Goal: Task Accomplishment & Management: Manage account settings

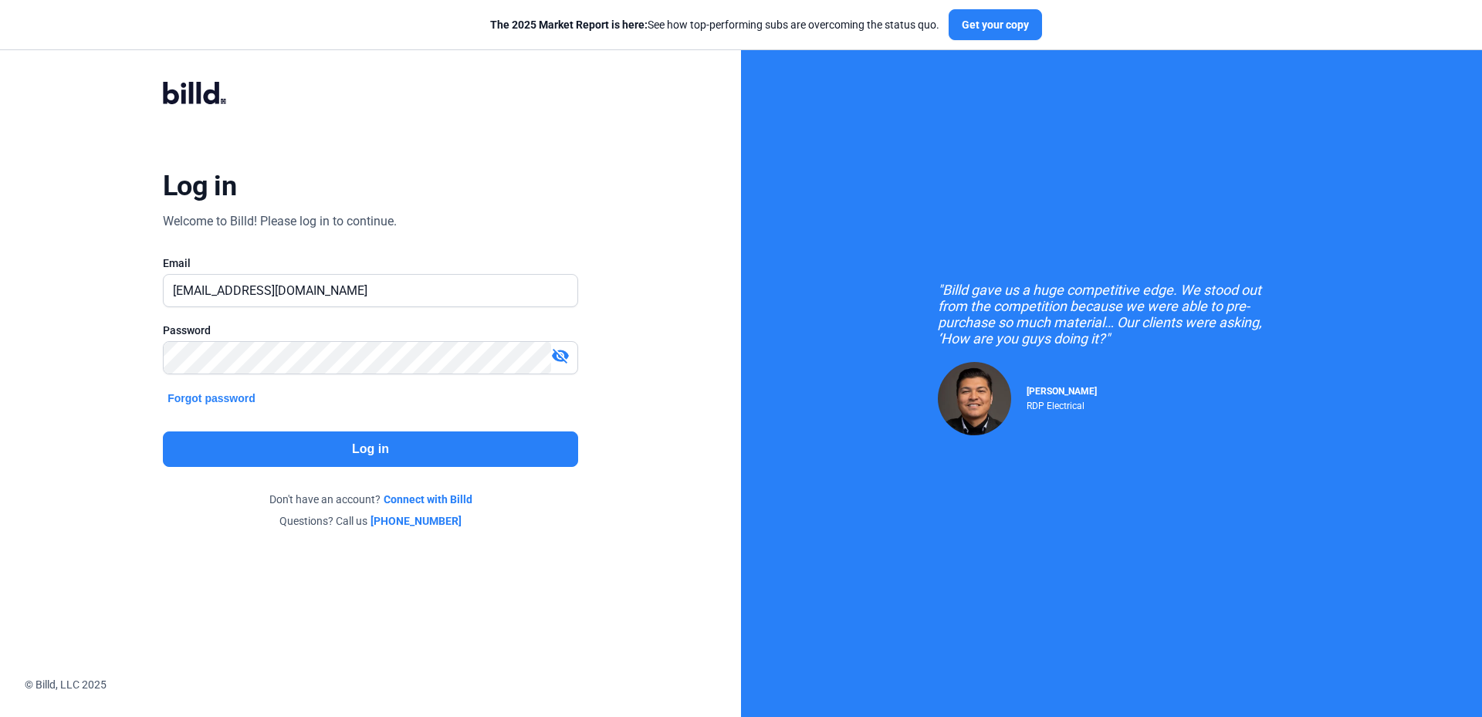
click at [416, 441] on button "Log in" at bounding box center [370, 450] width 415 height 36
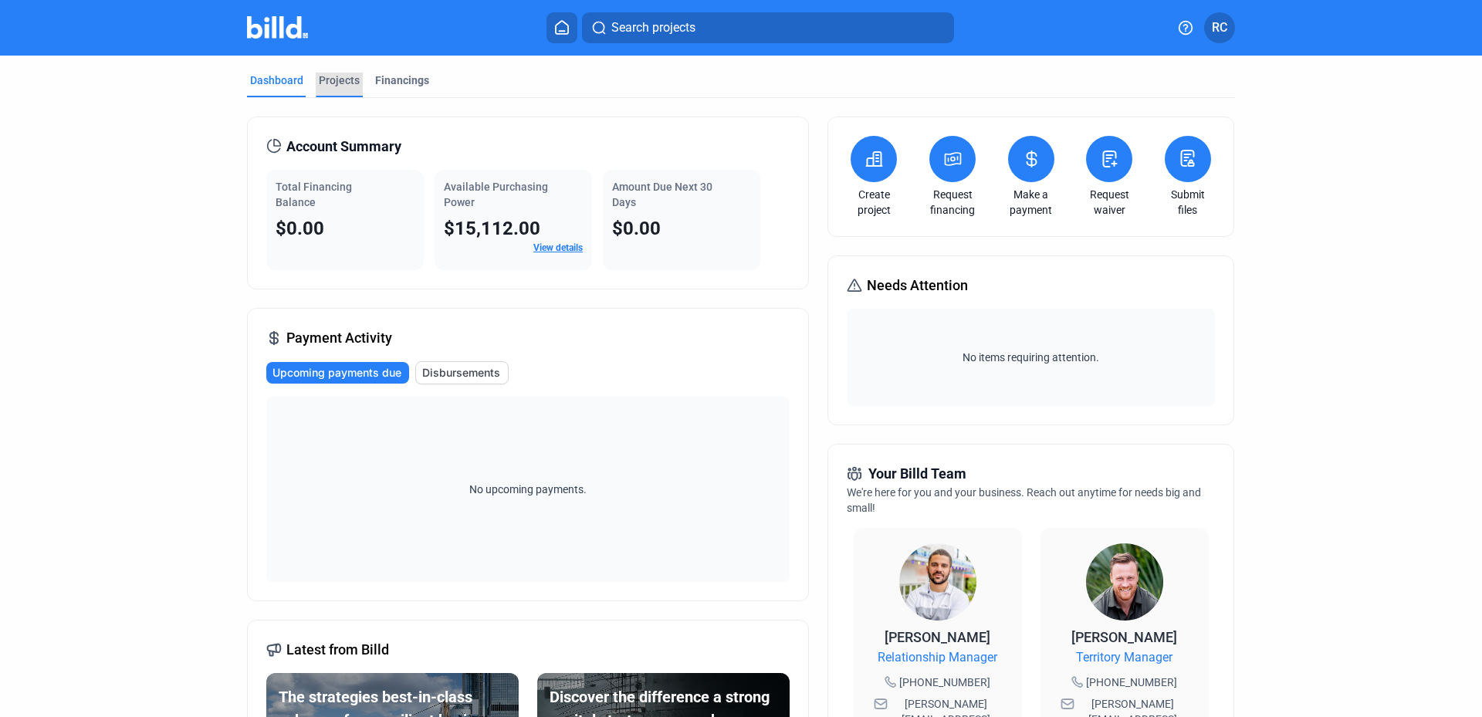
click at [336, 83] on div "Projects" at bounding box center [339, 80] width 41 height 15
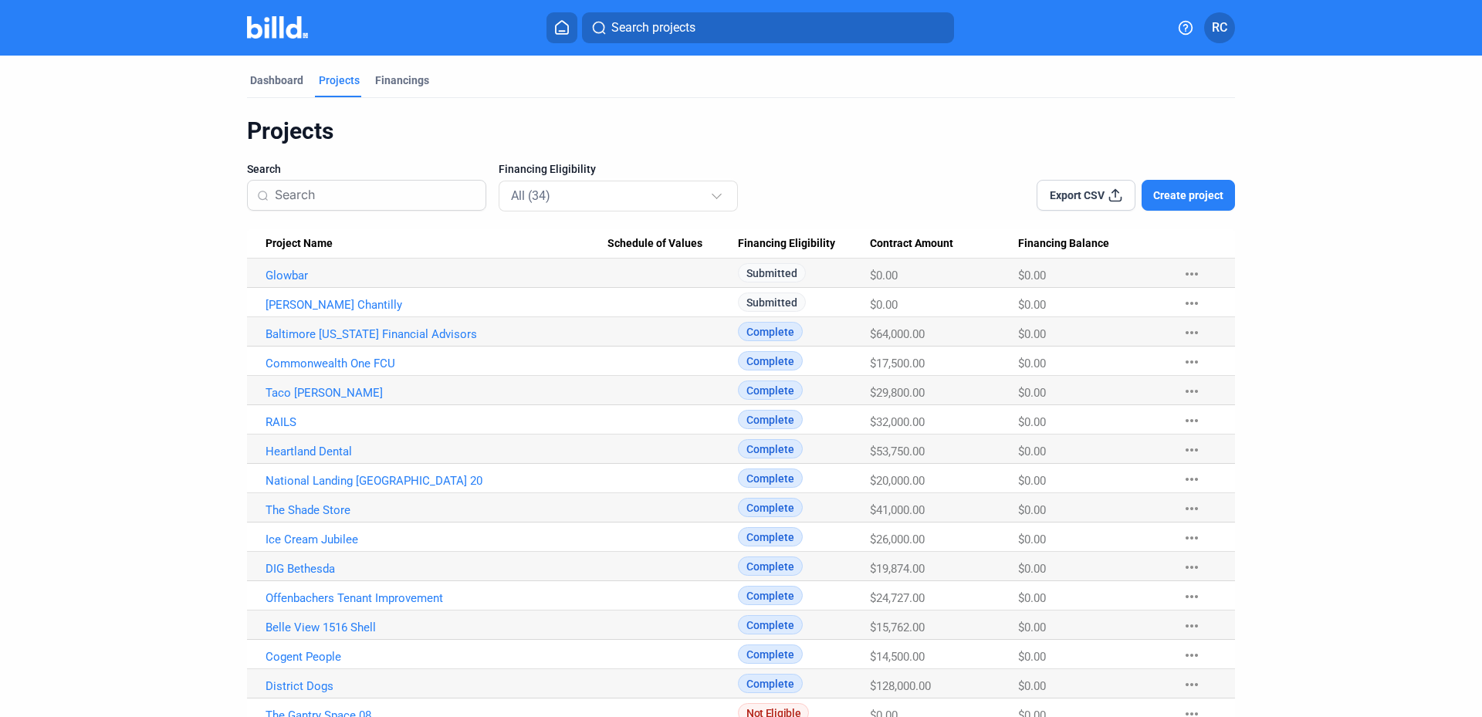
click at [1228, 28] on span "RC" at bounding box center [1219, 28] width 15 height 19
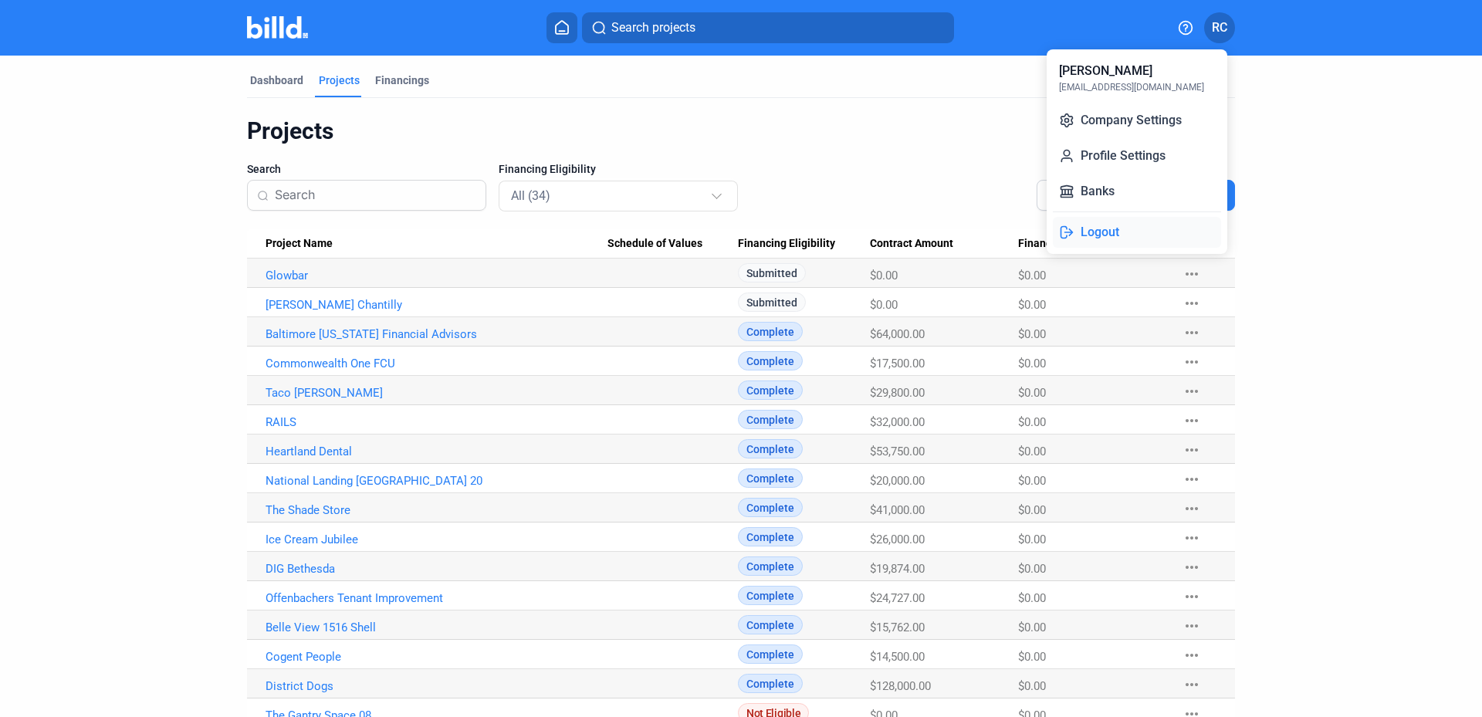
click at [1096, 232] on button "Logout" at bounding box center [1137, 232] width 168 height 31
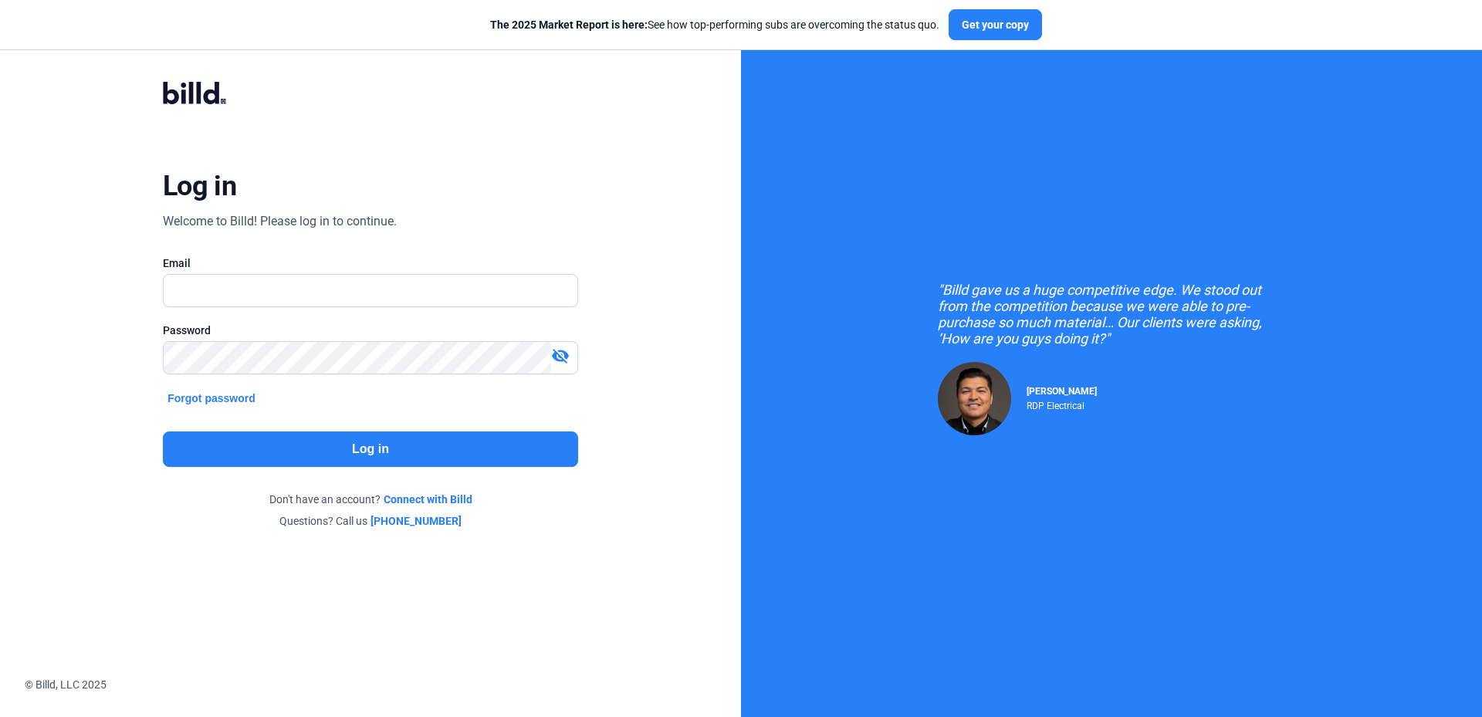
type input "[EMAIL_ADDRESS][DOMAIN_NAME]"
click at [381, 446] on button "Log in" at bounding box center [370, 450] width 415 height 36
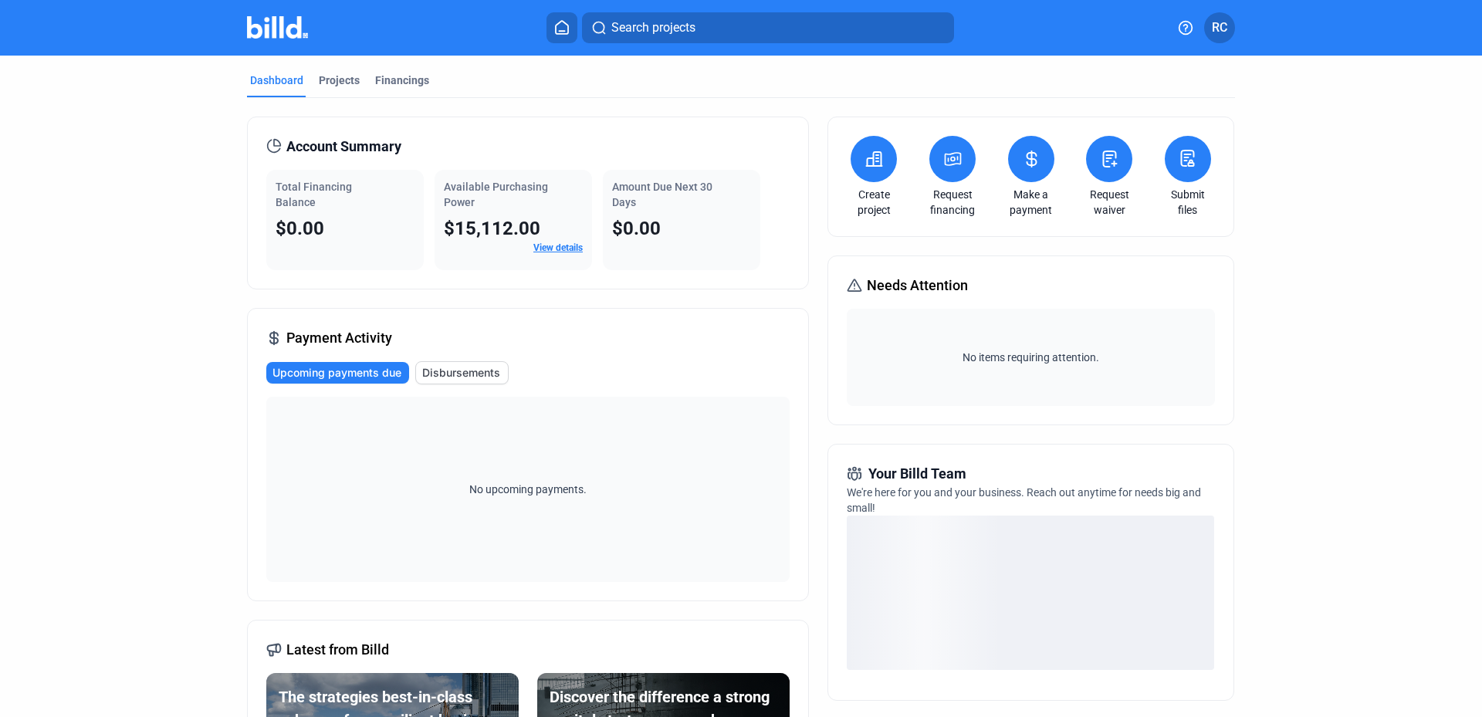
click at [564, 249] on link "View details" at bounding box center [557, 247] width 49 height 11
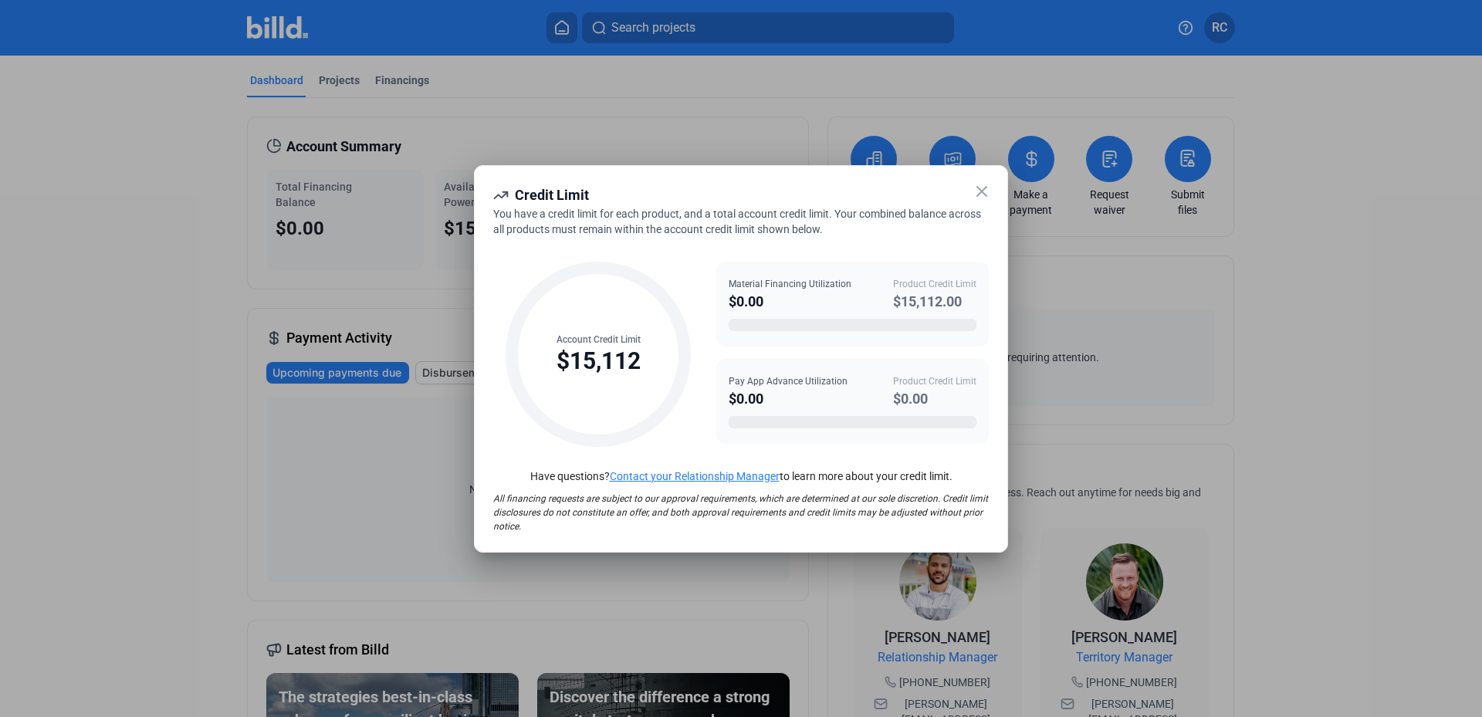
click at [982, 195] on icon at bounding box center [982, 191] width 19 height 19
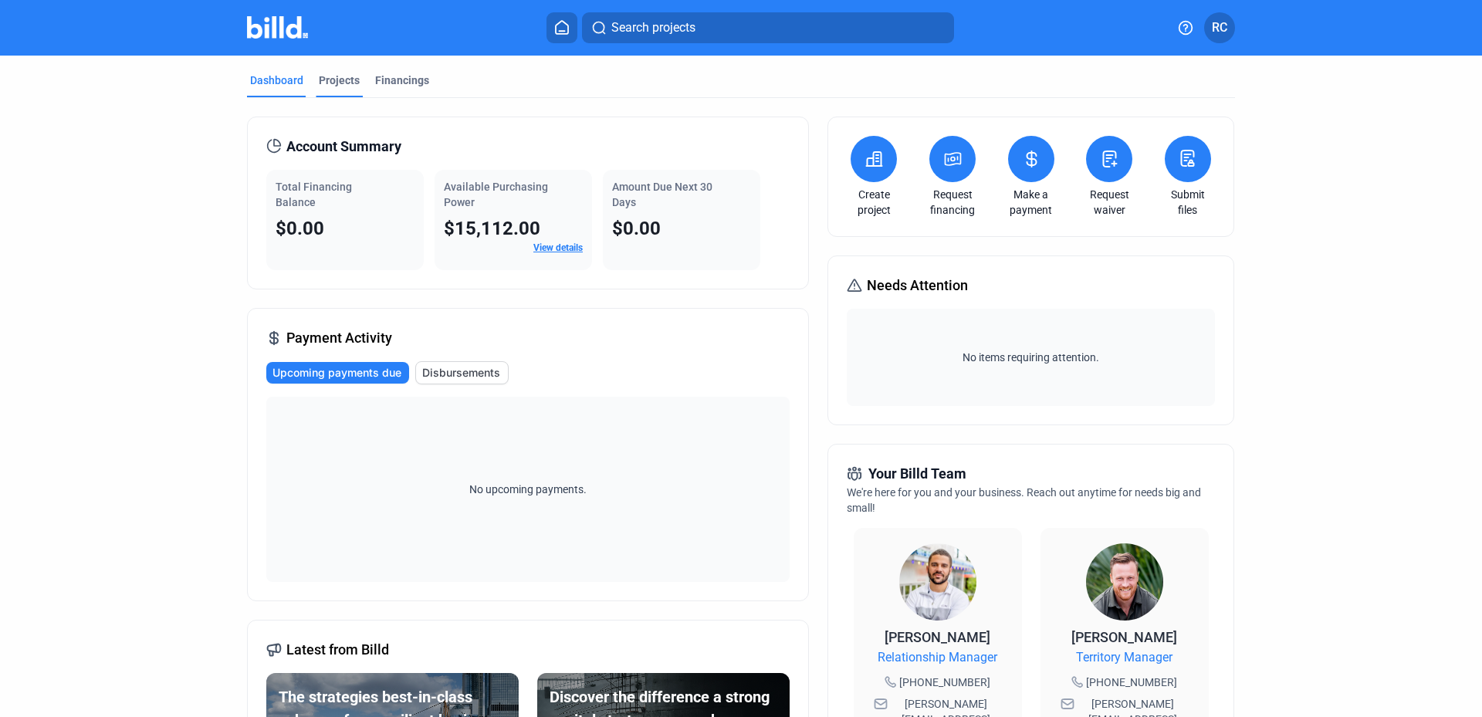
click at [334, 80] on div "Projects" at bounding box center [339, 80] width 41 height 15
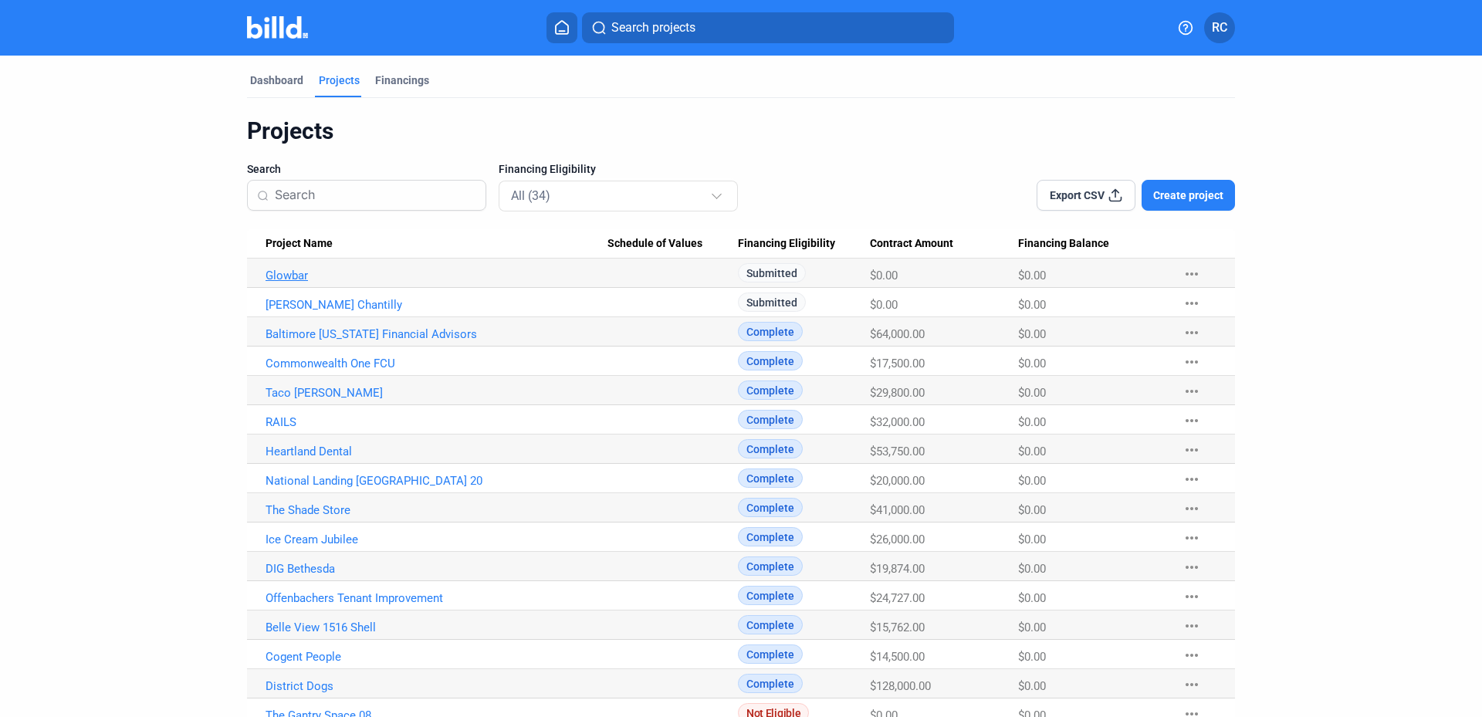
click at [290, 278] on link "Glowbar" at bounding box center [437, 276] width 342 height 14
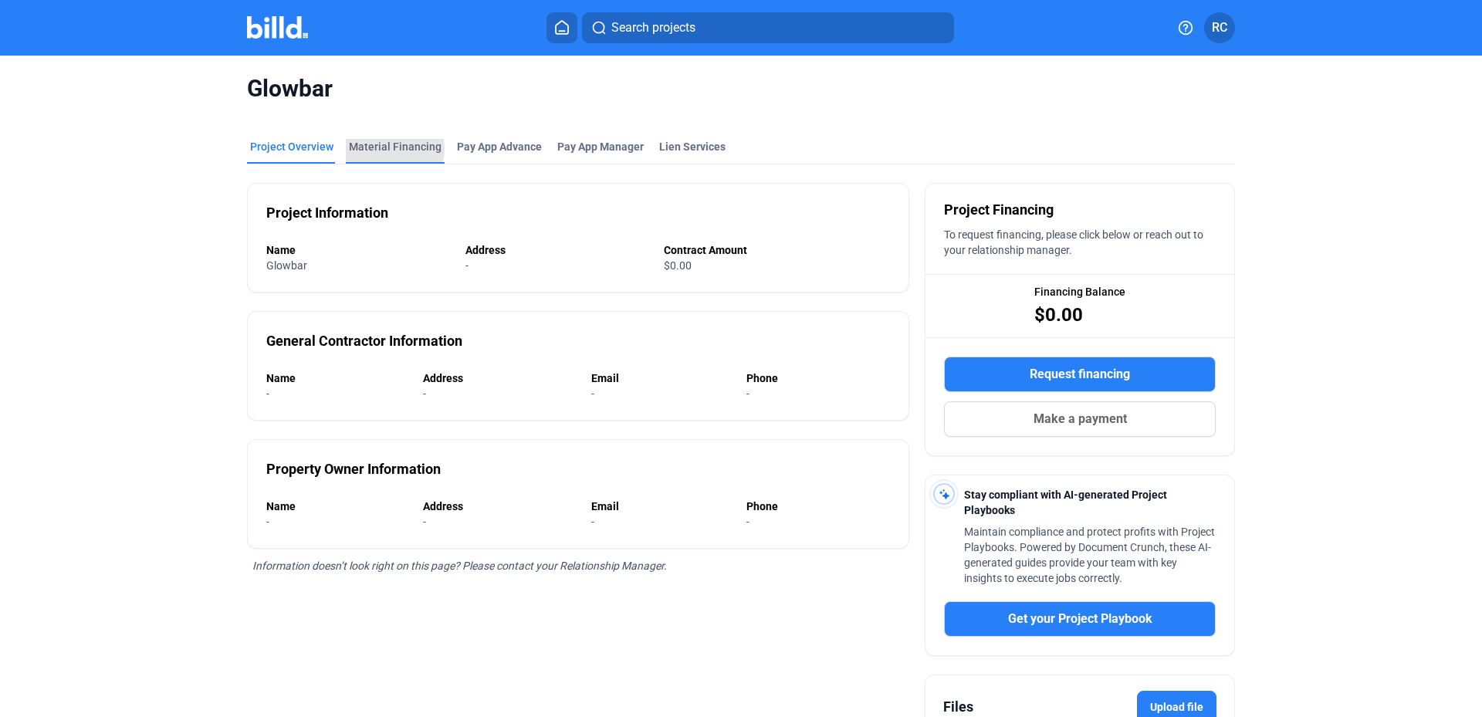
click at [380, 149] on div "Material Financing" at bounding box center [395, 146] width 93 height 15
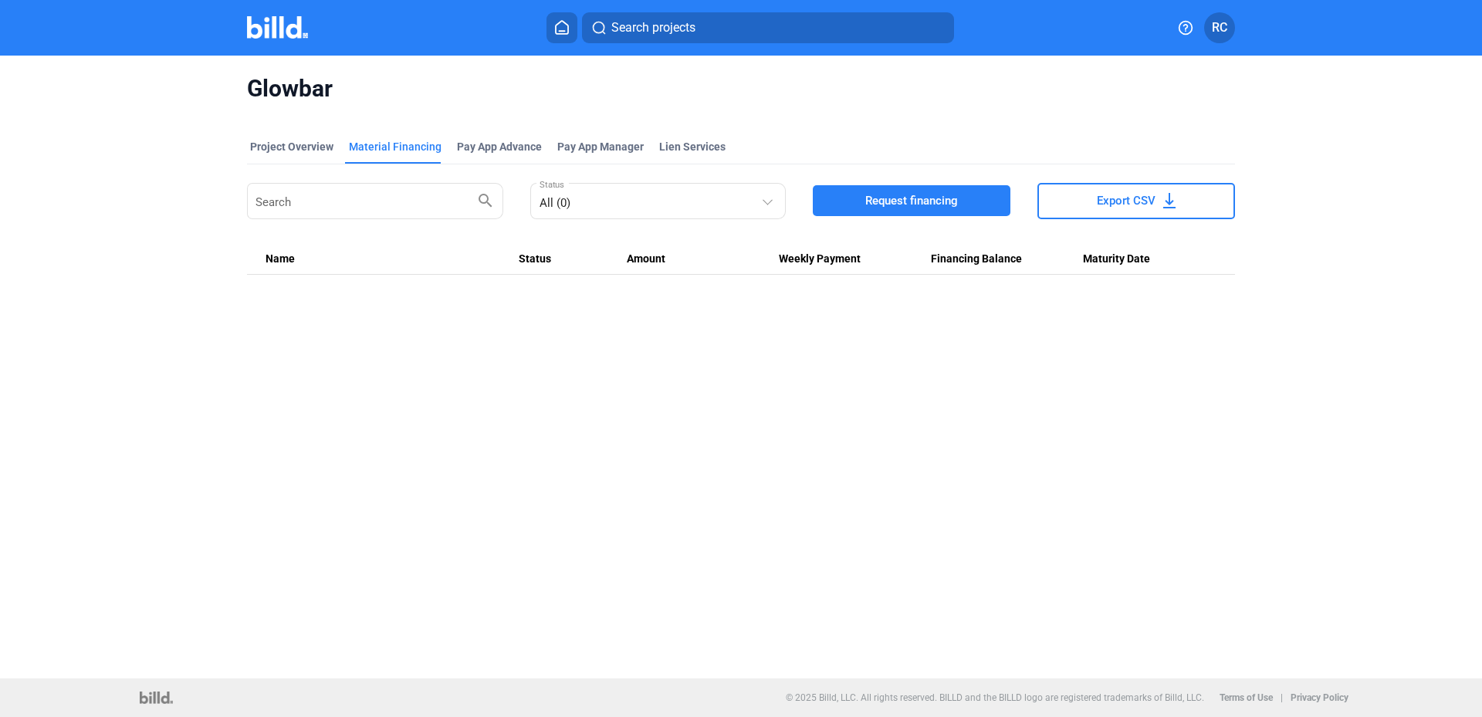
click at [1210, 36] on button "RC" at bounding box center [1219, 27] width 31 height 31
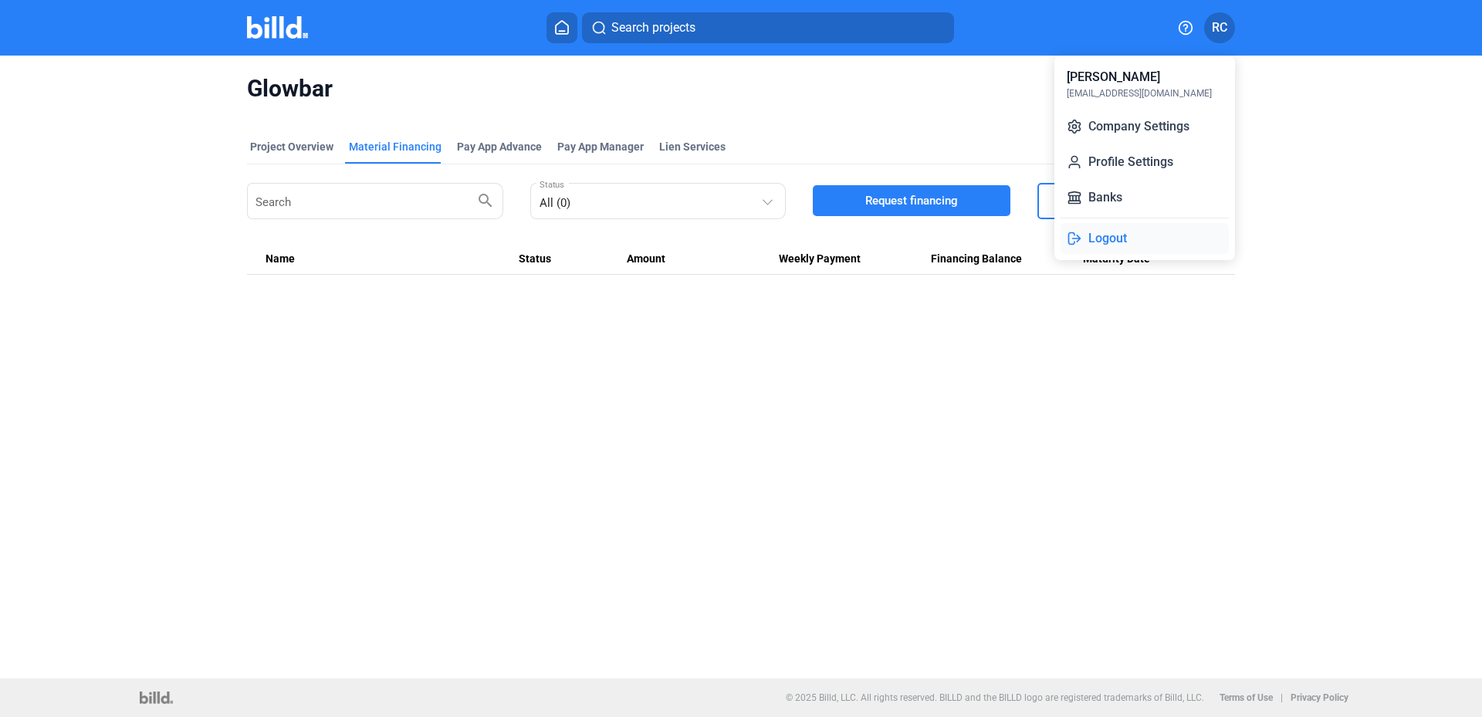
click at [1108, 233] on button "Logout" at bounding box center [1145, 238] width 168 height 31
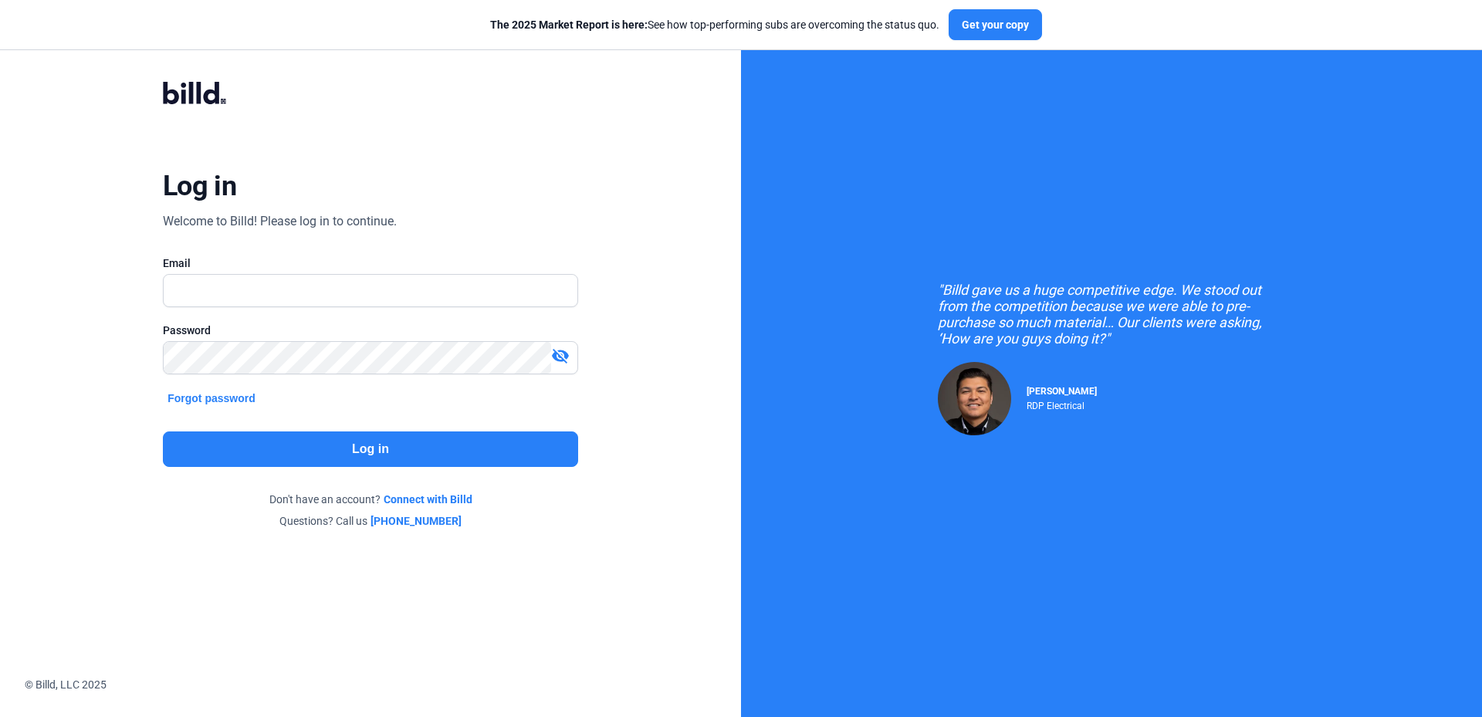
type input "[EMAIL_ADDRESS][DOMAIN_NAME]"
